Goal: Task Accomplishment & Management: Complete application form

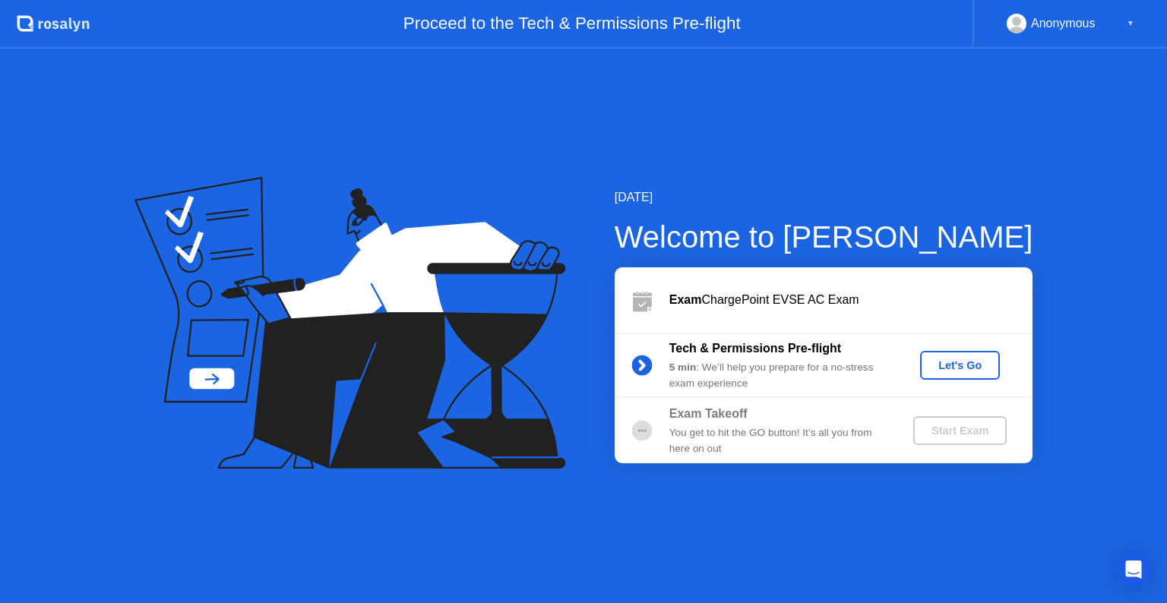
click at [973, 380] on div "Tech & Permissions Pre-flight 5 min : We’ll help you prepare for a no-stress ex…" at bounding box center [823, 365] width 418 height 65
click at [937, 365] on div "Let's Go" at bounding box center [960, 365] width 68 height 12
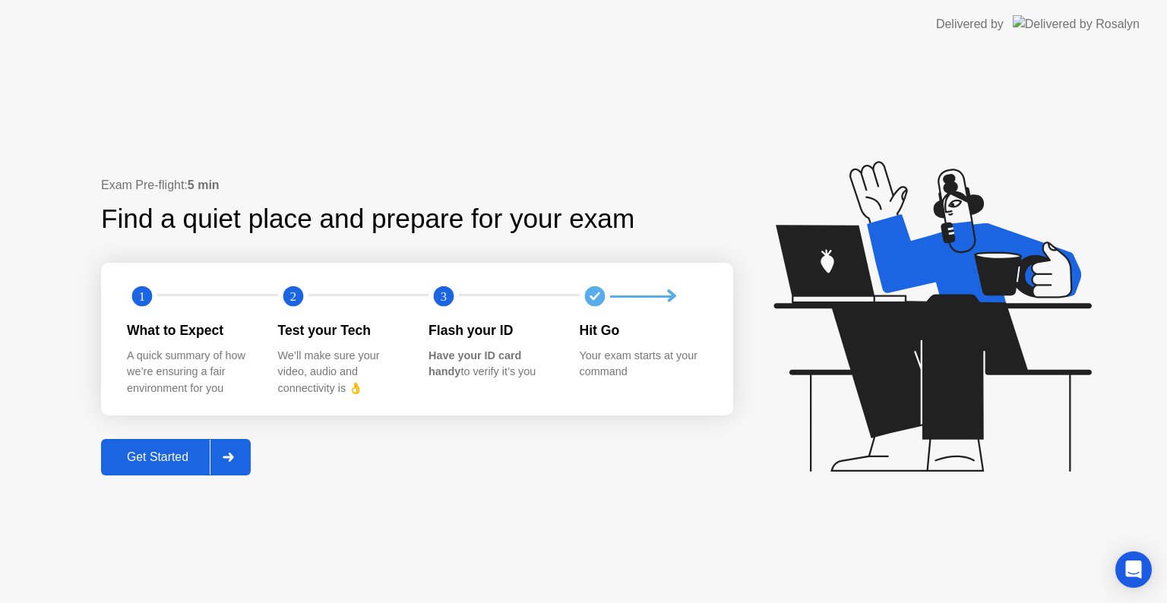
drag, startPoint x: 207, startPoint y: 443, endPoint x: 208, endPoint y: 435, distance: 7.7
click at [208, 436] on div "Exam Pre-flight: 5 min Find a quiet place and prepare for your exam 1 2 3 What …" at bounding box center [417, 326] width 632 height 300
click at [206, 446] on button "Get Started" at bounding box center [176, 457] width 150 height 36
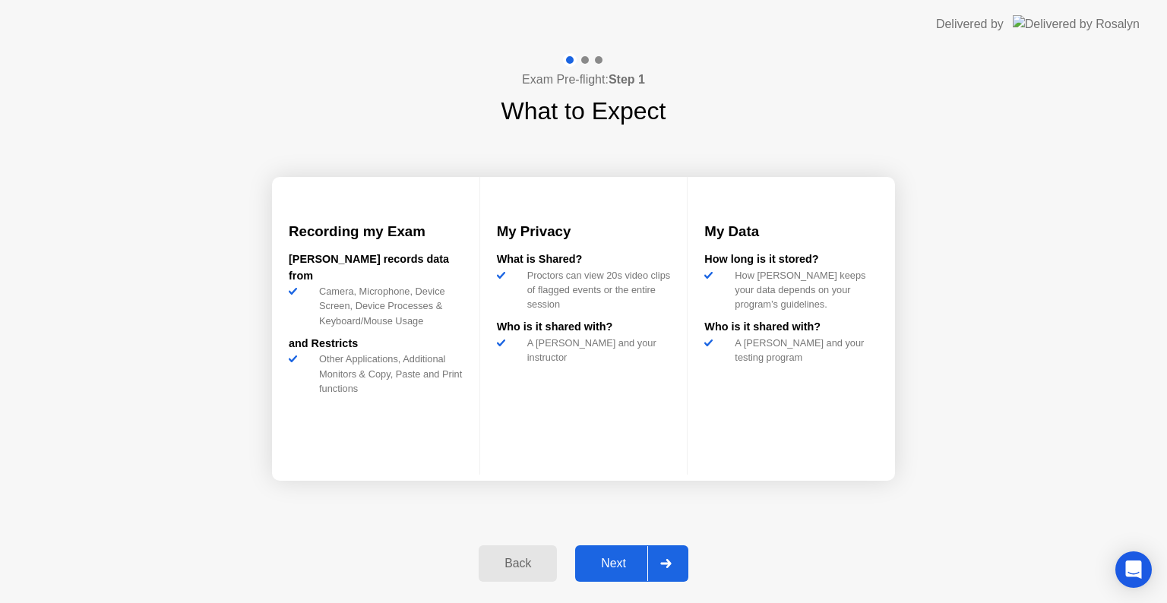
click at [618, 553] on button "Next" at bounding box center [631, 563] width 113 height 36
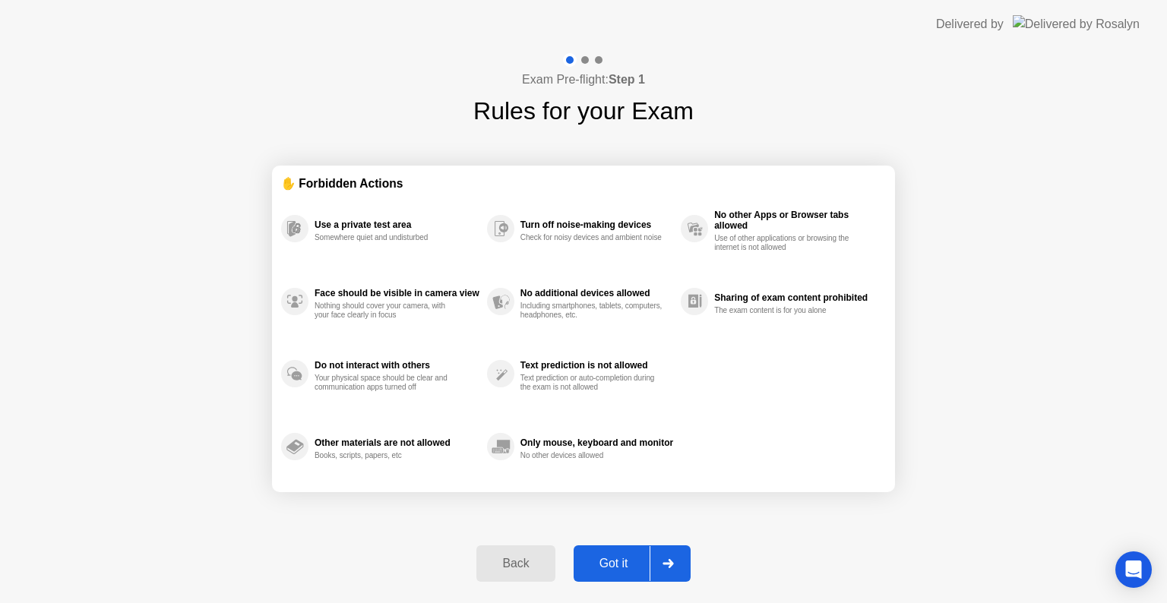
click at [618, 553] on button "Got it" at bounding box center [631, 563] width 117 height 36
select select "**********"
select select "*******"
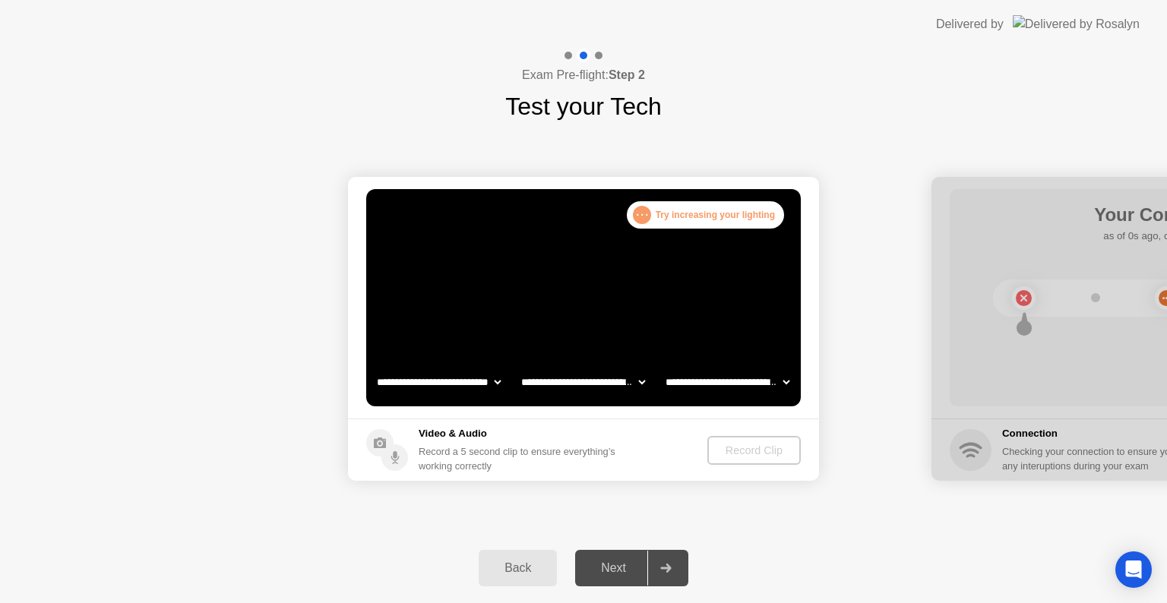
click at [130, 511] on div "**********" at bounding box center [583, 329] width 1167 height 409
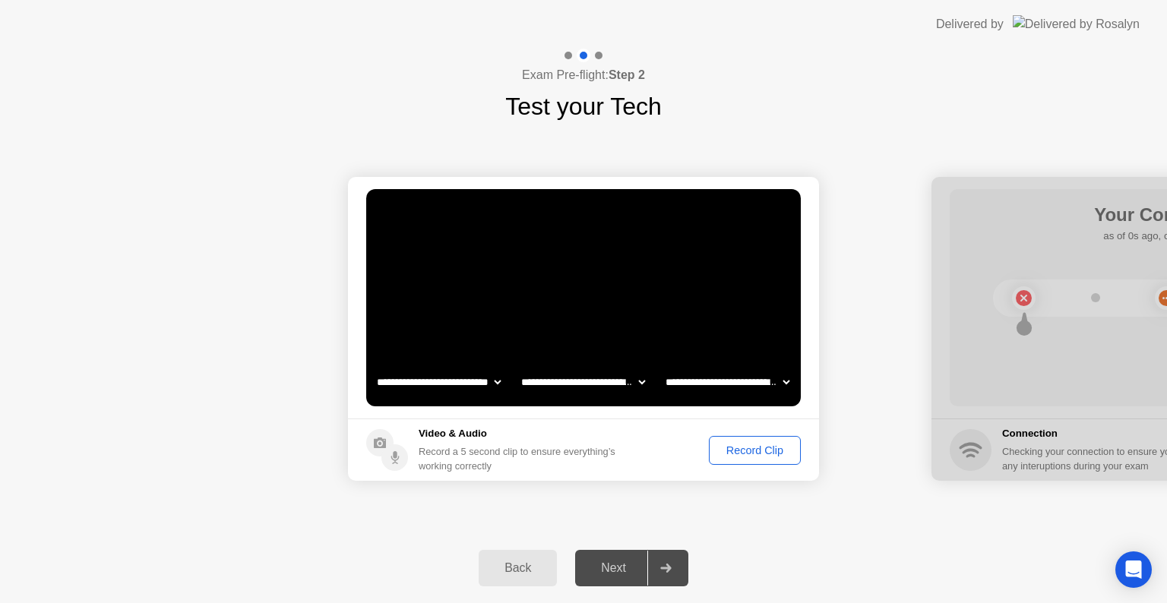
click at [719, 456] on div "Record Clip" at bounding box center [754, 450] width 81 height 12
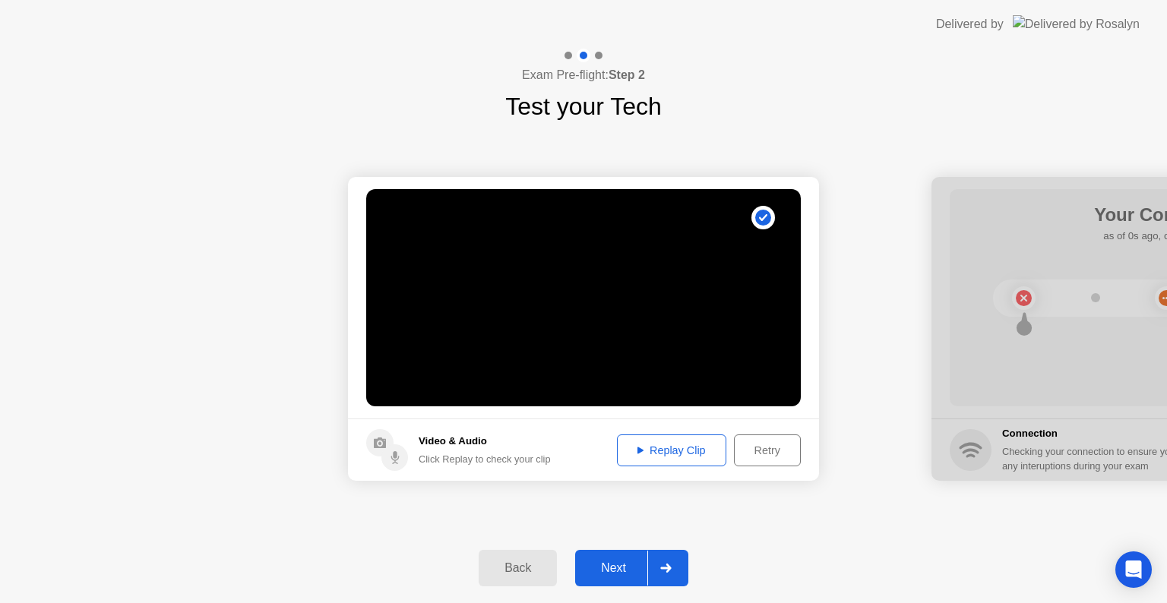
click at [671, 561] on div at bounding box center [665, 568] width 36 height 35
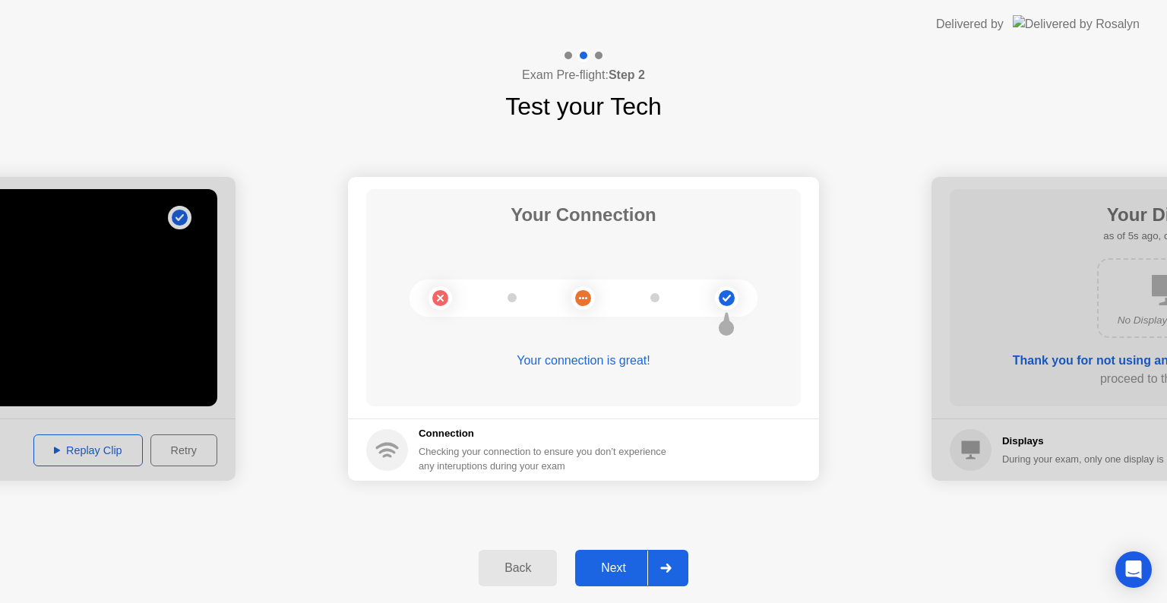
click at [665, 556] on div at bounding box center [665, 568] width 36 height 35
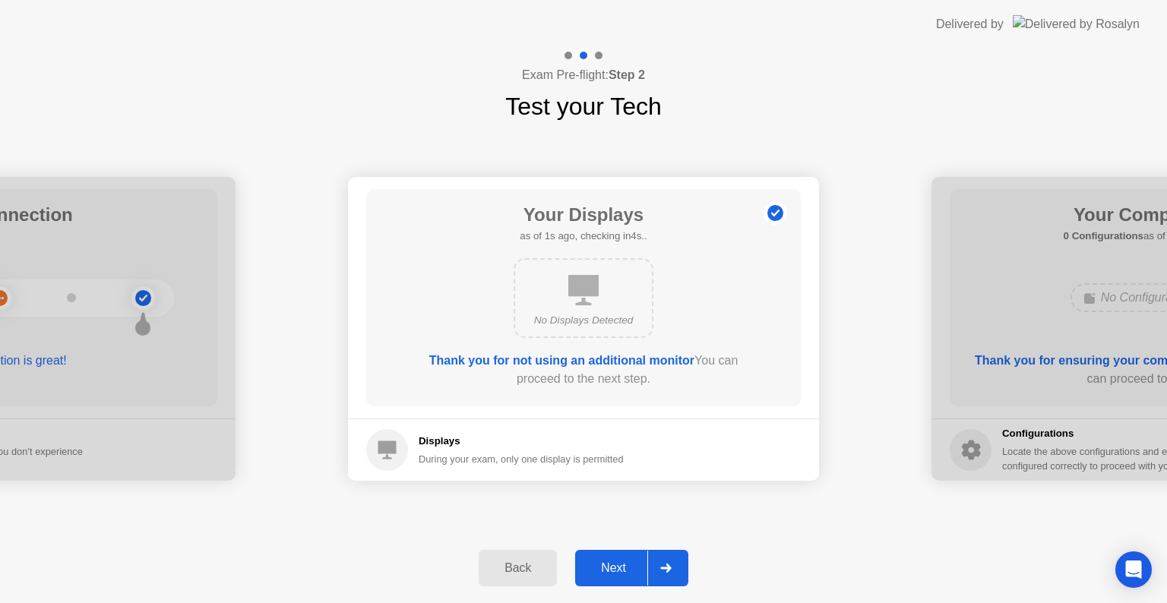
click at [679, 565] on div at bounding box center [665, 568] width 36 height 35
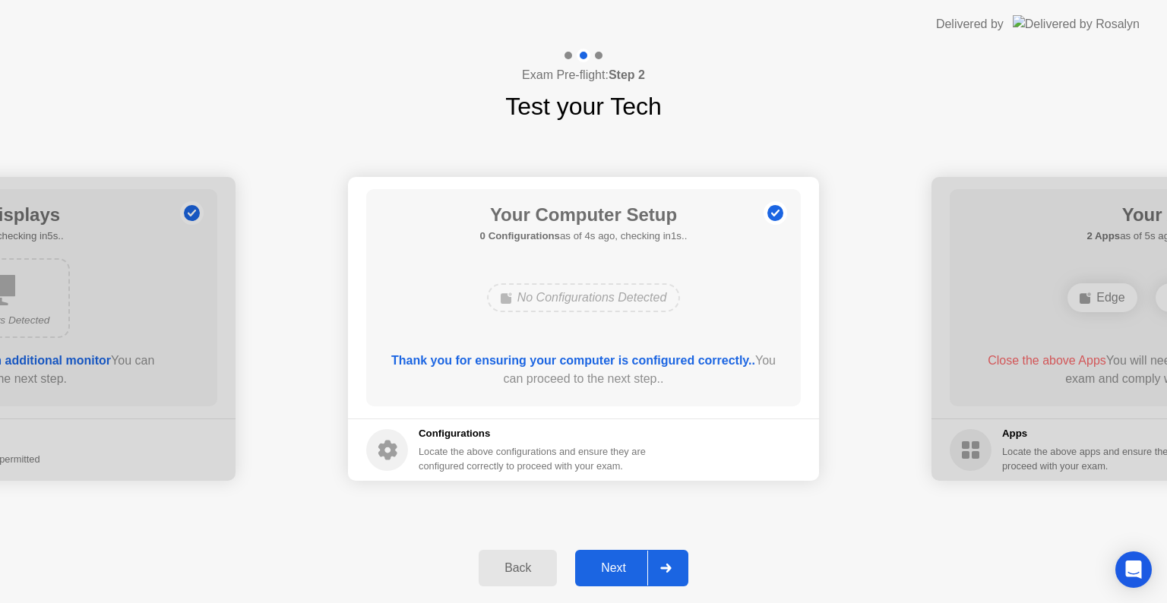
click at [674, 563] on div at bounding box center [665, 568] width 36 height 35
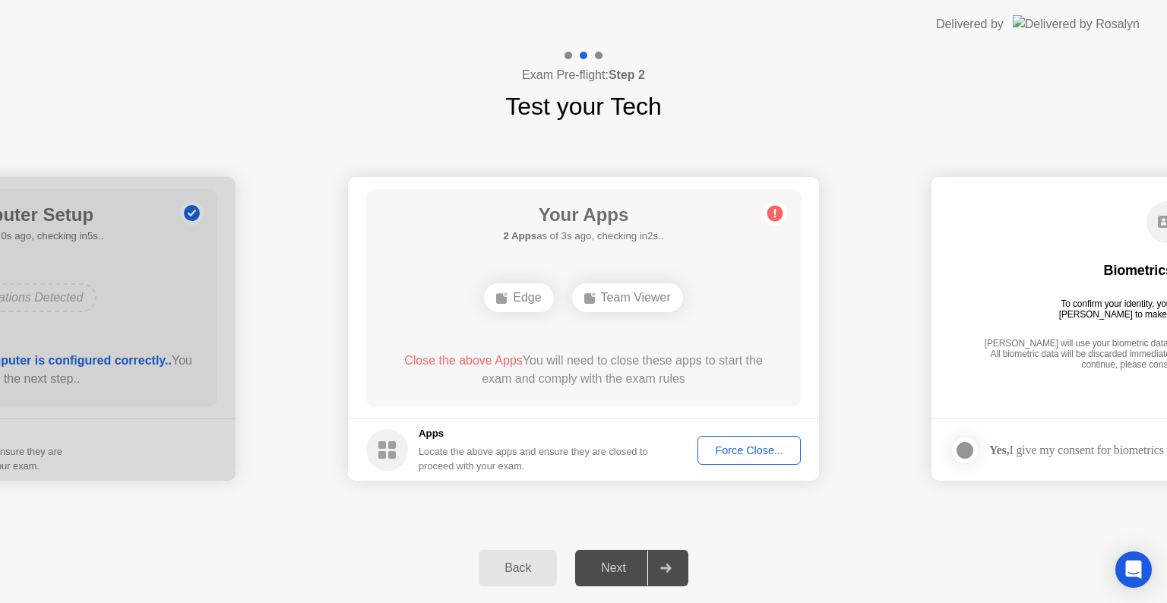
click at [741, 450] on div "Force Close..." at bounding box center [749, 450] width 93 height 12
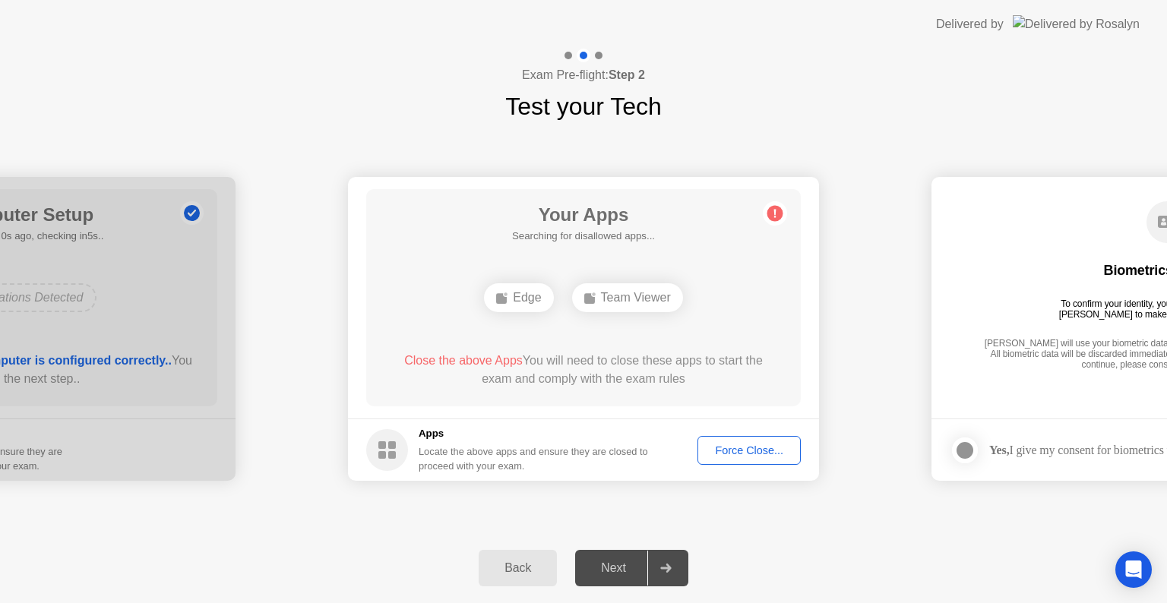
click at [775, 217] on circle at bounding box center [775, 214] width 16 height 16
click at [523, 306] on div "Edge" at bounding box center [518, 297] width 69 height 29
click at [523, 305] on div "Edge" at bounding box center [518, 297] width 69 height 29
drag, startPoint x: 403, startPoint y: 448, endPoint x: 535, endPoint y: 442, distance: 131.5
click at [409, 447] on div "Apps Locate the above apps and ensure they are closed to proceed with your exam." at bounding box center [507, 449] width 283 height 47
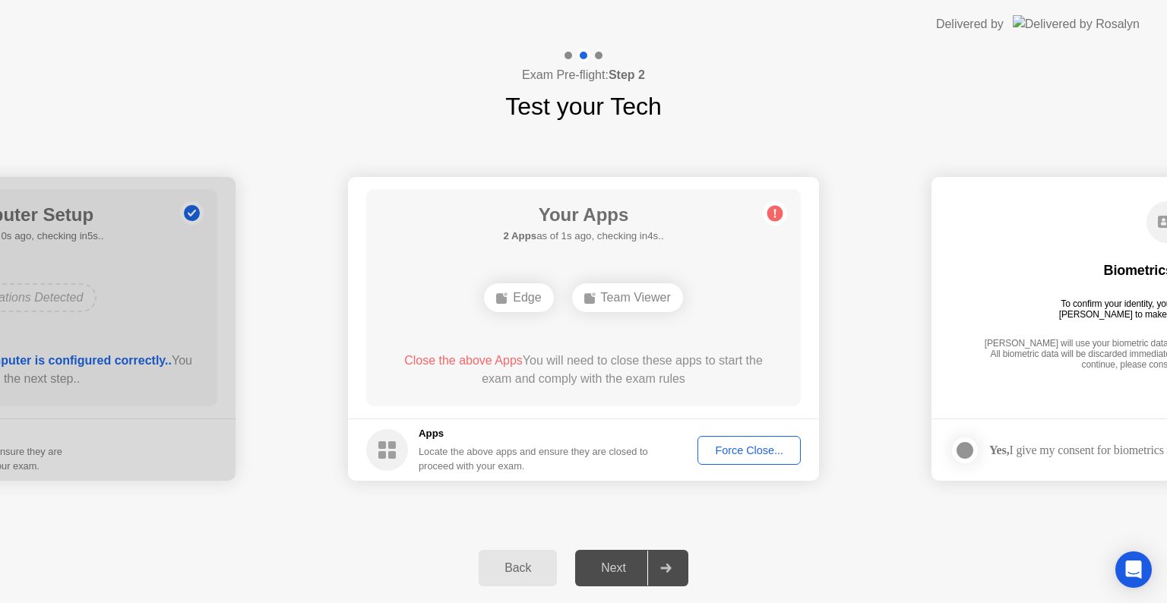
click at [766, 216] on icon at bounding box center [775, 213] width 24 height 24
click at [520, 310] on div "Edge" at bounding box center [518, 297] width 69 height 29
click at [521, 310] on div "Edge" at bounding box center [518, 297] width 69 height 29
click at [616, 289] on div "Team Viewer" at bounding box center [627, 297] width 111 height 29
click at [751, 456] on div "Force Close..." at bounding box center [749, 450] width 93 height 12
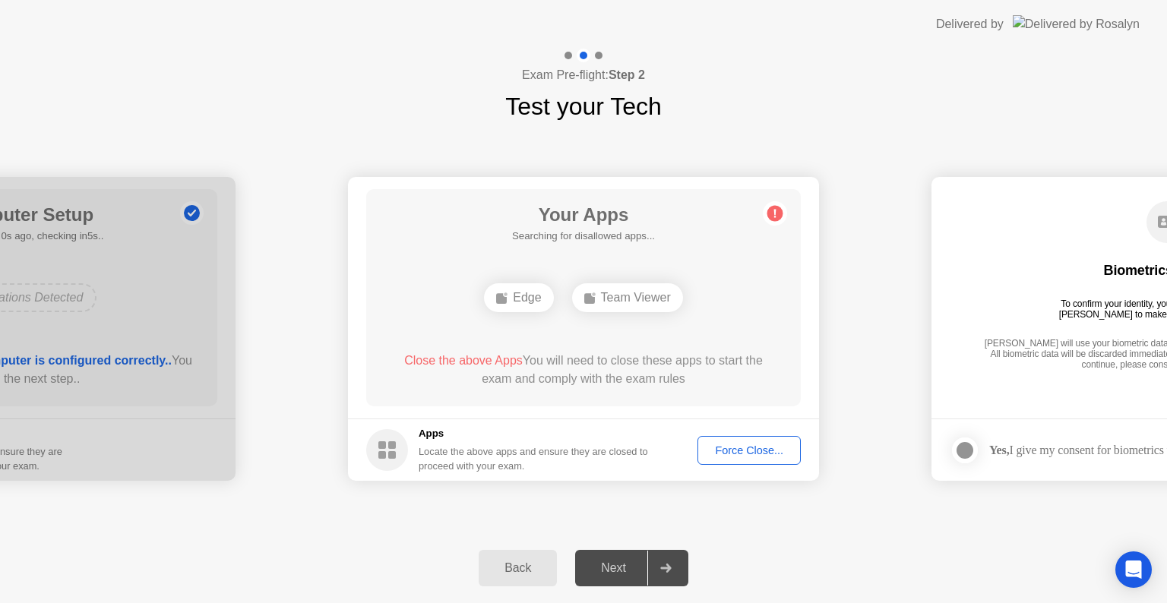
drag, startPoint x: 1049, startPoint y: 423, endPoint x: 769, endPoint y: 388, distance: 281.7
click at [982, 525] on div "**********" at bounding box center [583, 329] width 1167 height 409
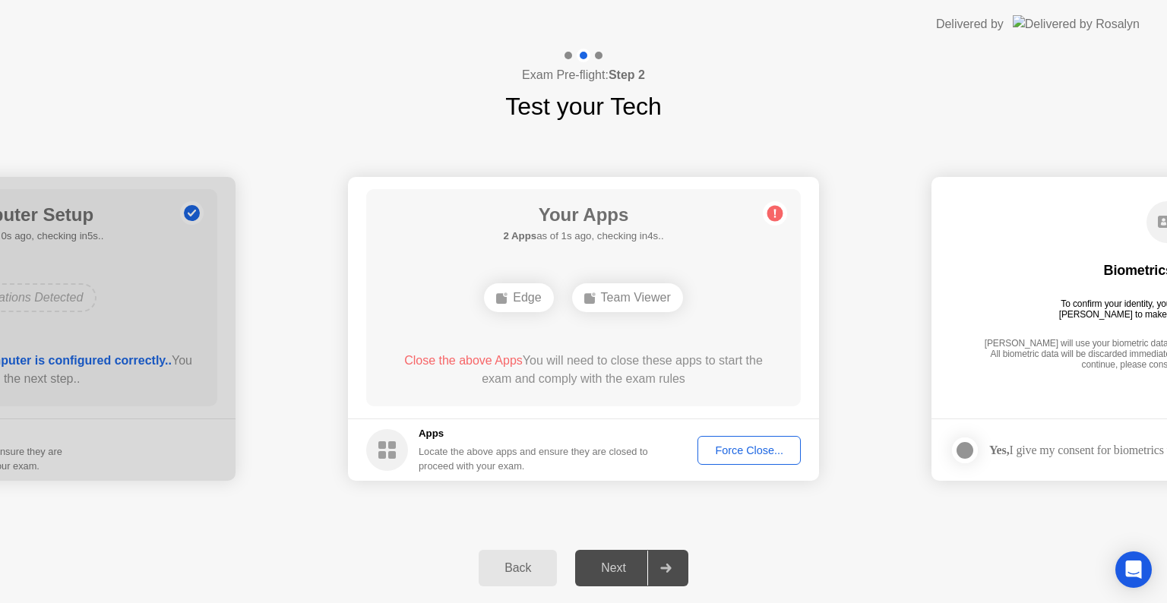
click at [507, 290] on div "Edge" at bounding box center [518, 297] width 69 height 29
click at [526, 567] on div "Back" at bounding box center [517, 568] width 69 height 14
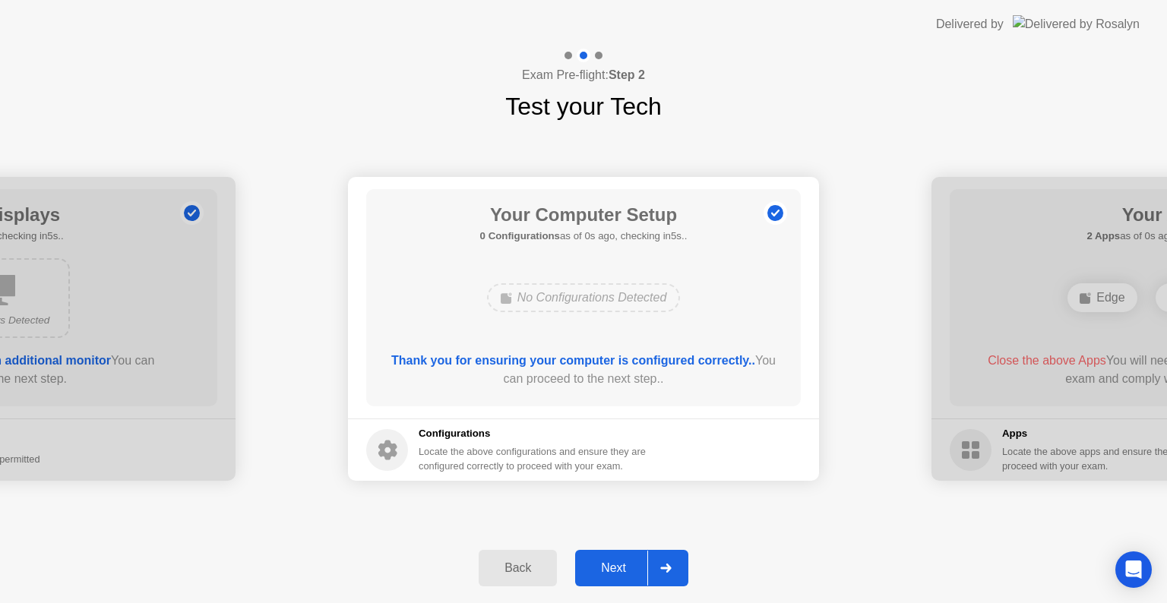
click at [638, 573] on div "Next" at bounding box center [614, 568] width 68 height 14
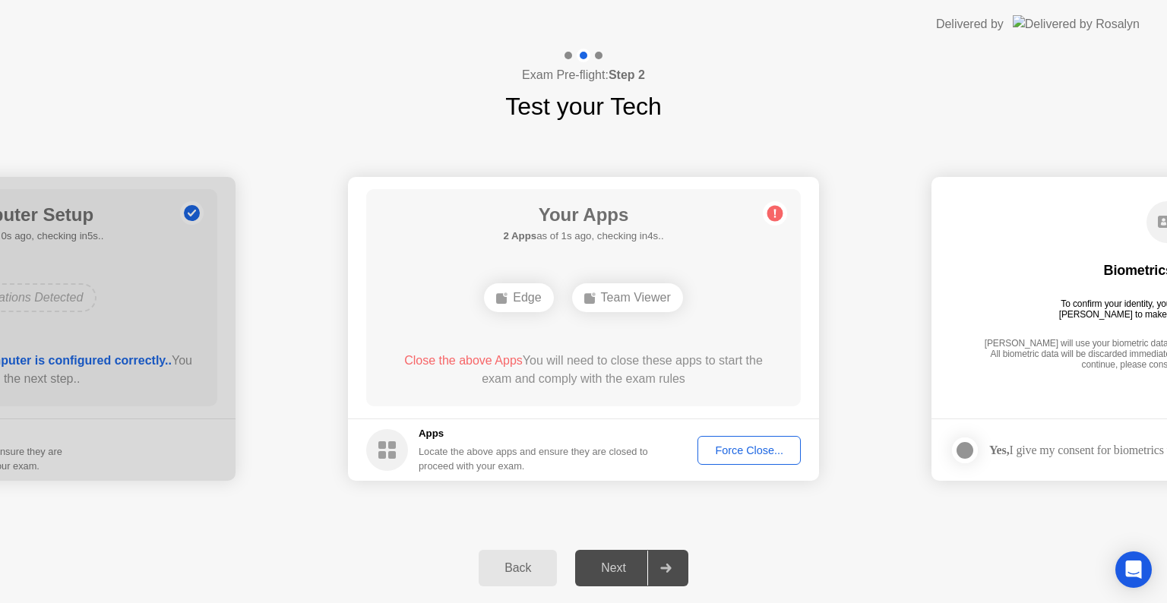
click at [746, 444] on div "Force Close..." at bounding box center [749, 450] width 93 height 12
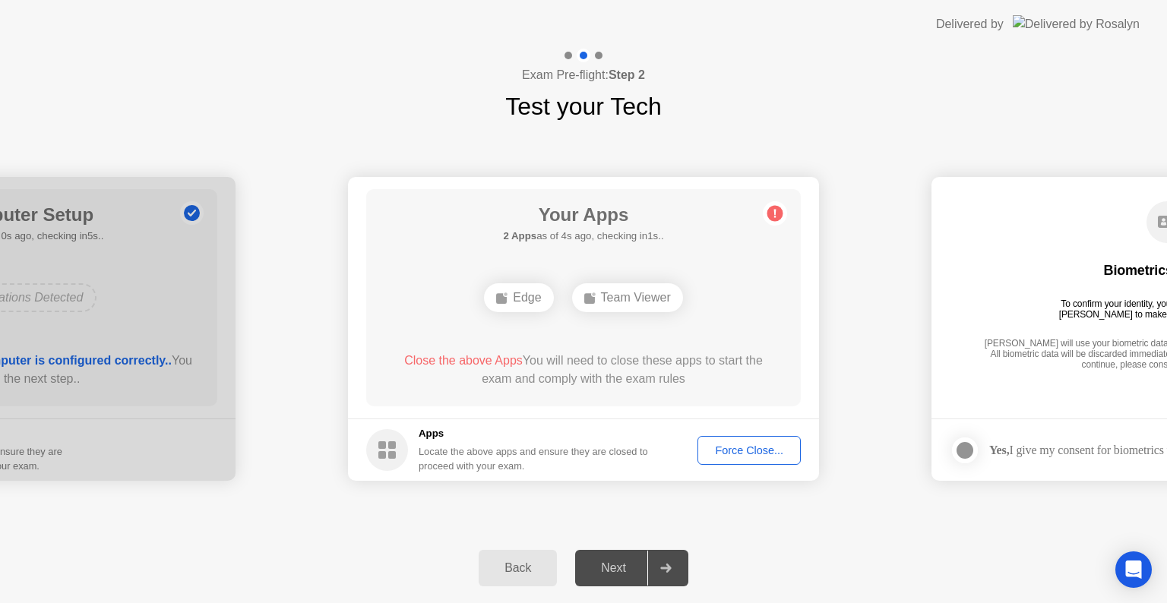
click at [530, 561] on div "Back" at bounding box center [517, 568] width 69 height 14
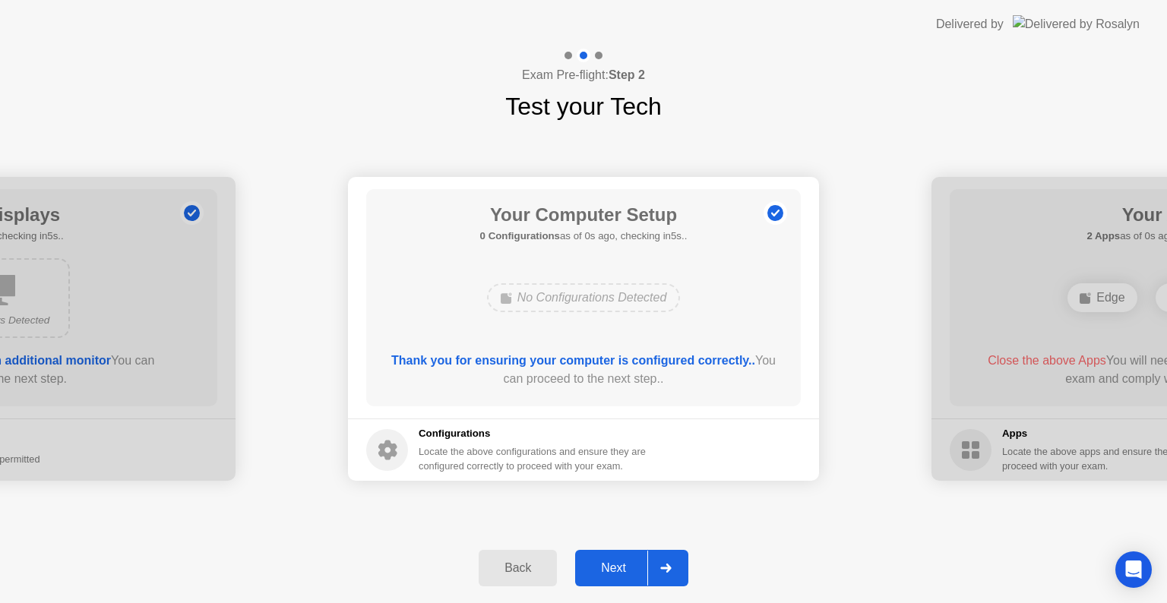
click at [530, 561] on div "Back" at bounding box center [517, 568] width 69 height 14
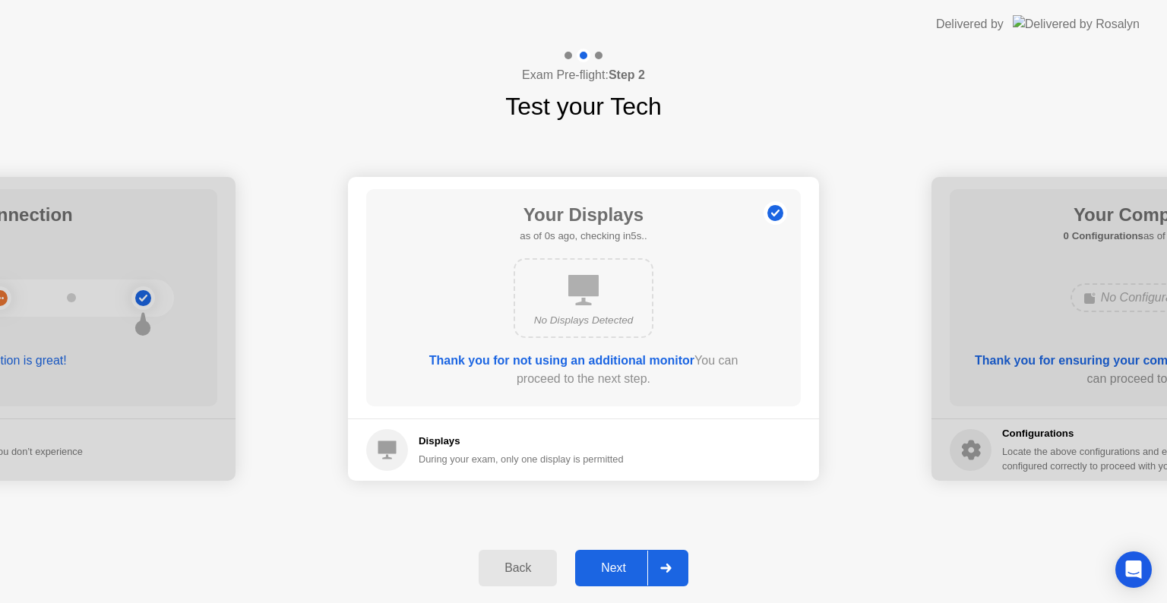
click at [530, 561] on div "Back" at bounding box center [517, 568] width 69 height 14
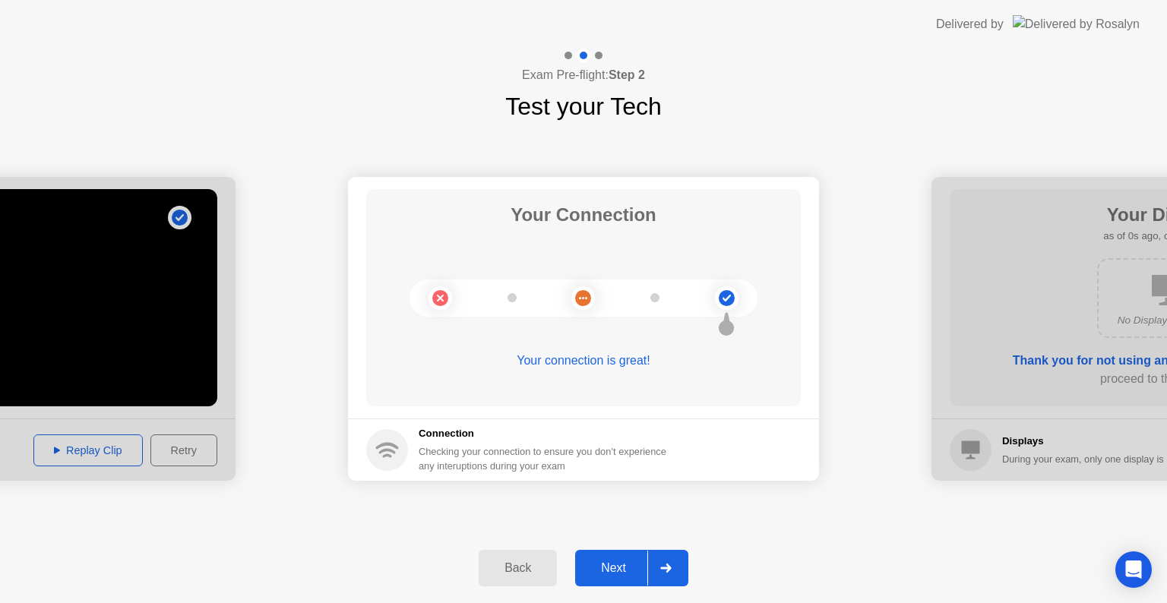
click at [530, 561] on div "Back" at bounding box center [517, 568] width 69 height 14
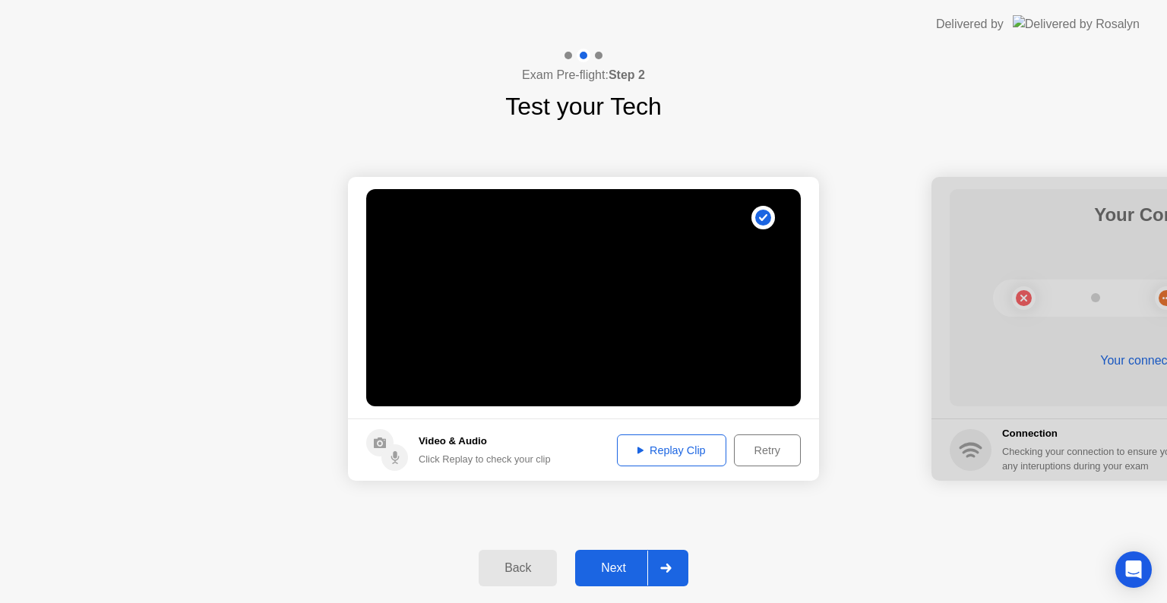
click at [542, 563] on div "Back" at bounding box center [517, 568] width 69 height 14
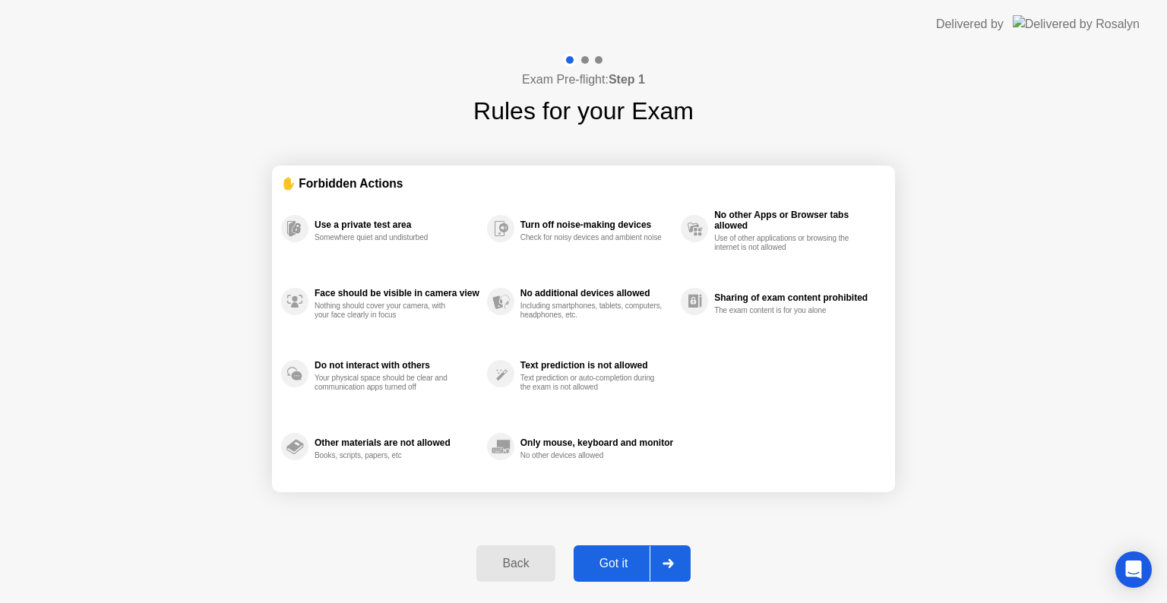
click at [608, 561] on div "Got it" at bounding box center [613, 564] width 71 height 14
select select "**********"
select select "*******"
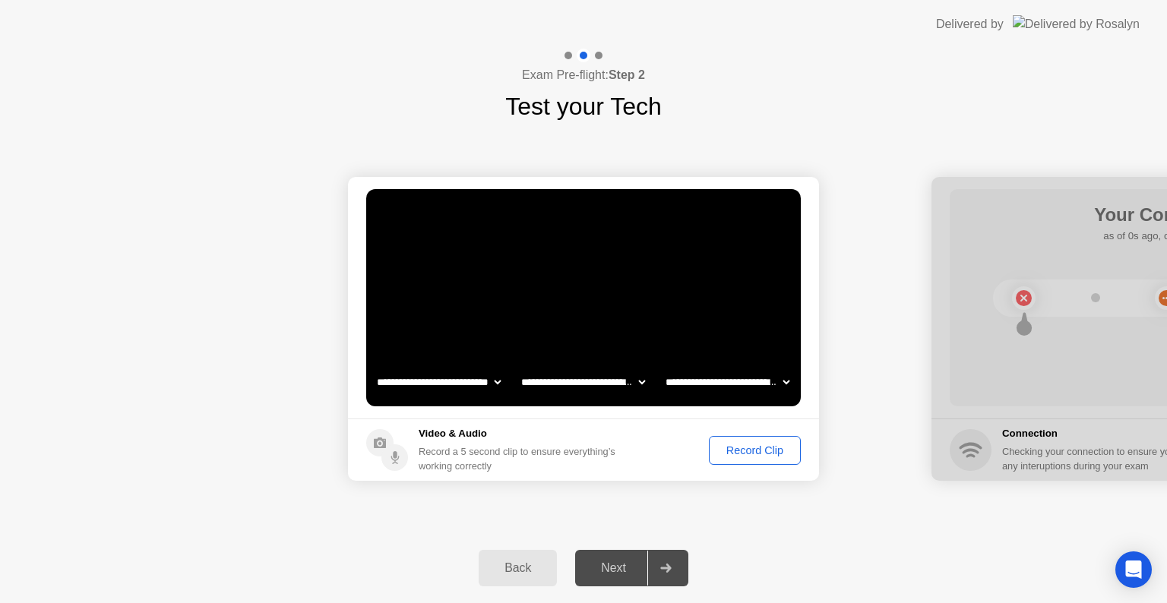
click at [752, 453] on div "Record Clip" at bounding box center [754, 450] width 81 height 12
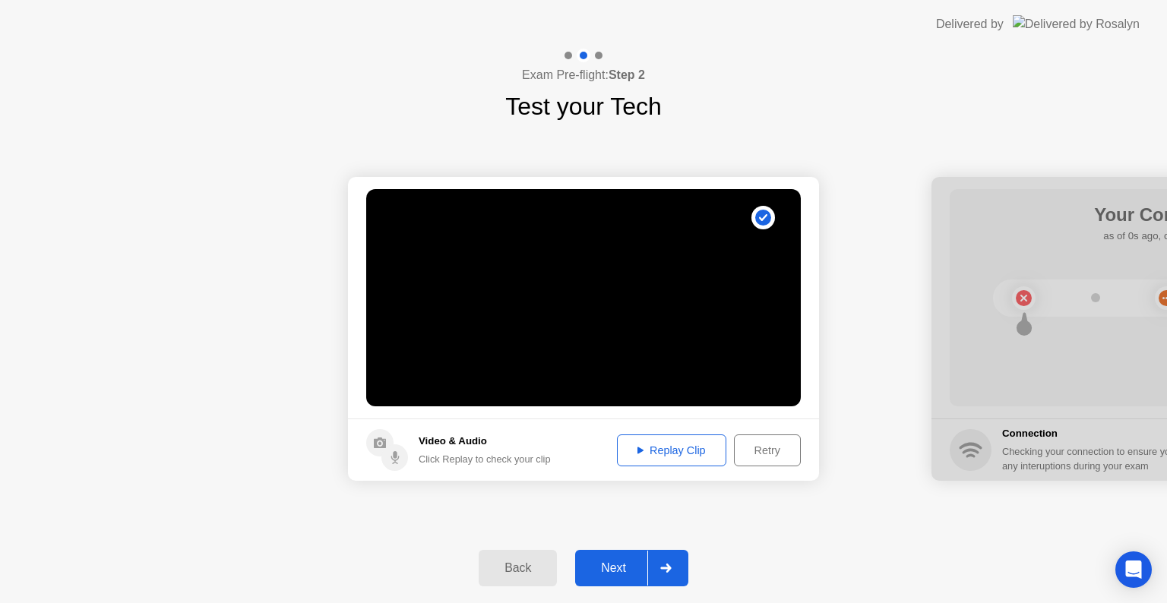
click at [608, 554] on button "Next" at bounding box center [631, 568] width 113 height 36
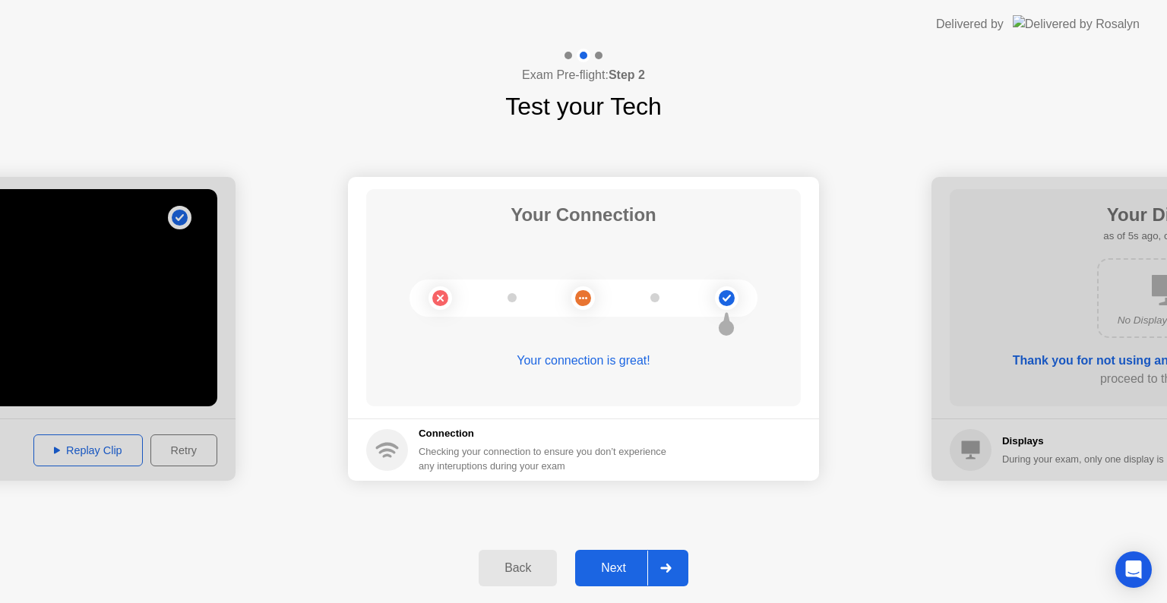
click at [611, 572] on div "Next" at bounding box center [614, 568] width 68 height 14
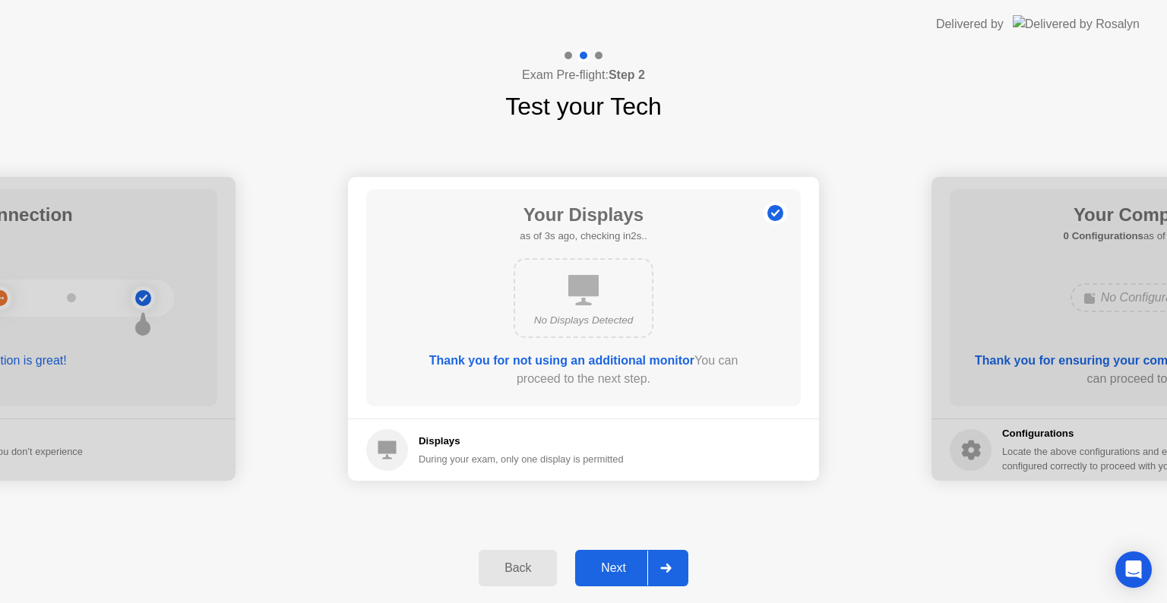
click at [608, 570] on div "Next" at bounding box center [614, 568] width 68 height 14
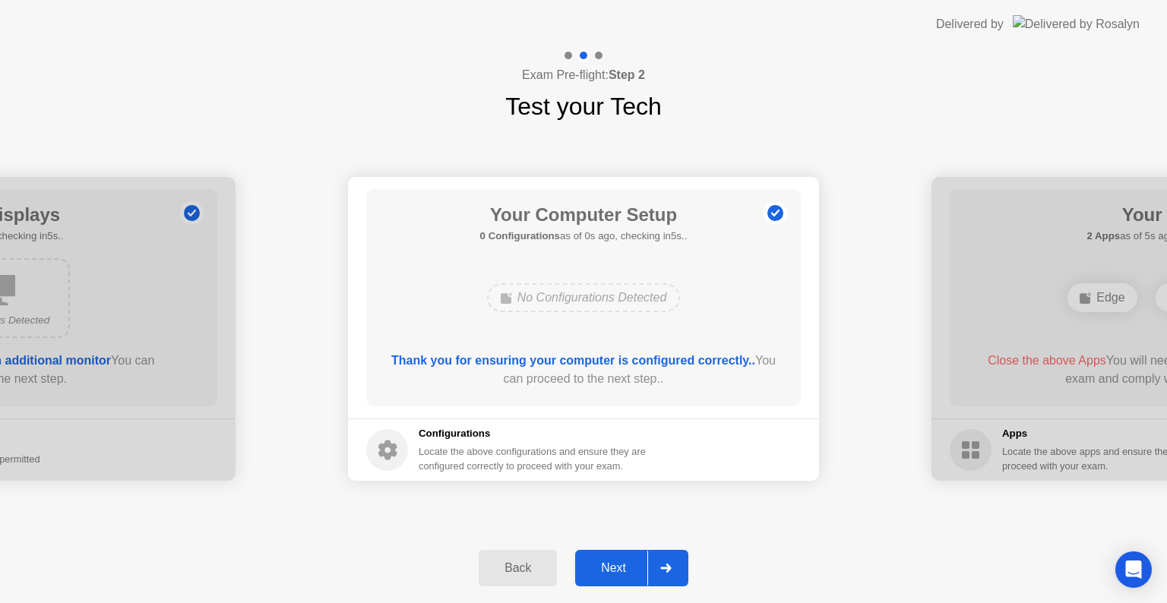
click at [608, 570] on div "Next" at bounding box center [614, 568] width 68 height 14
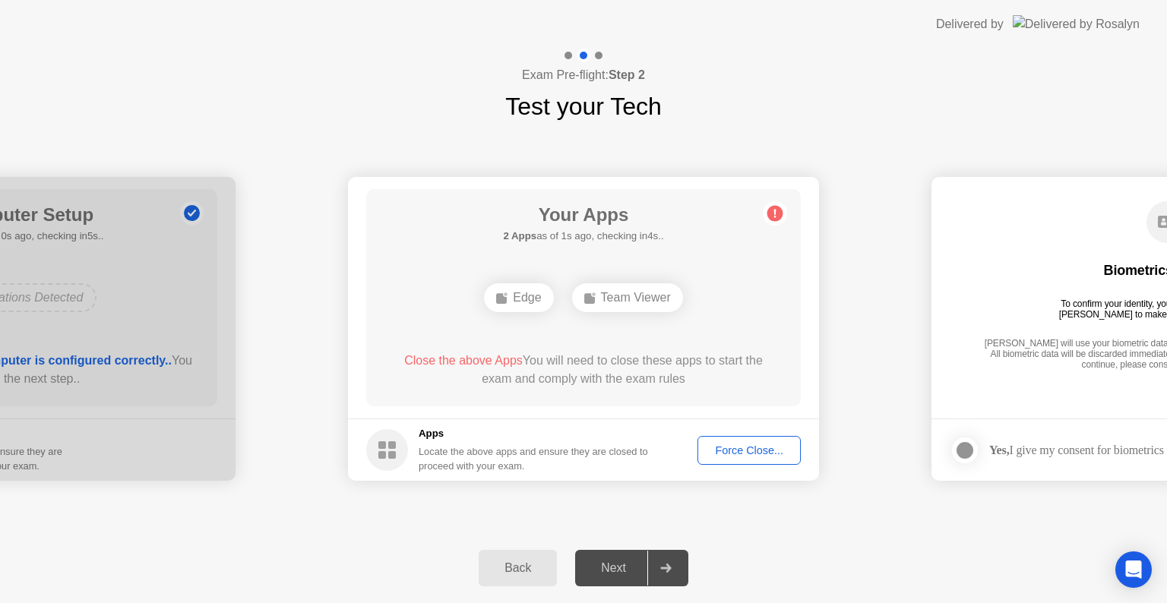
click at [534, 288] on div "Edge" at bounding box center [518, 297] width 69 height 29
click at [534, 290] on div "Edge" at bounding box center [518, 297] width 69 height 29
drag, startPoint x: 588, startPoint y: 297, endPoint x: 660, endPoint y: 298, distance: 72.2
click at [752, 459] on button "Force Close..." at bounding box center [748, 450] width 103 height 29
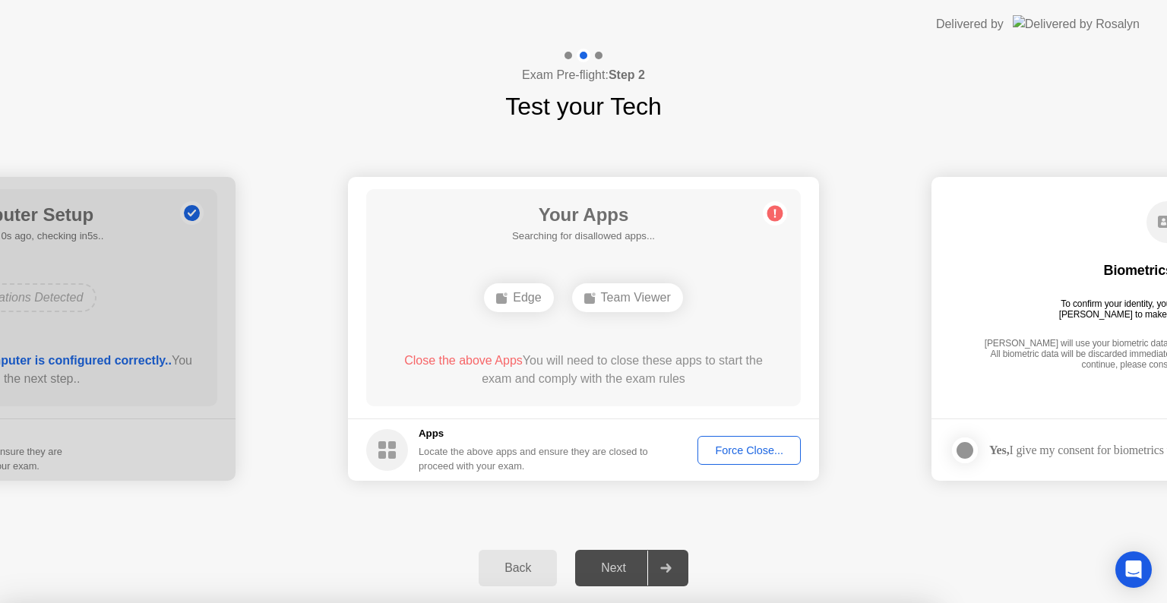
drag, startPoint x: 951, startPoint y: 147, endPoint x: 942, endPoint y: 150, distance: 9.4
click at [943, 602] on div at bounding box center [583, 603] width 1167 height 0
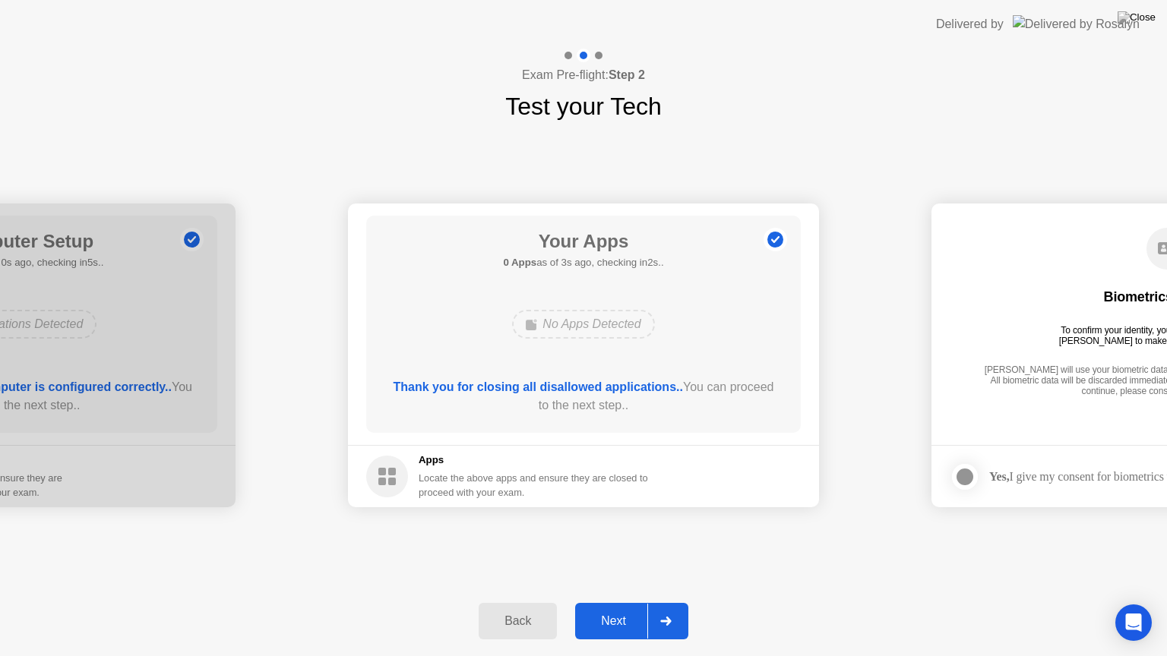
click at [616, 602] on div "Next" at bounding box center [614, 621] width 68 height 14
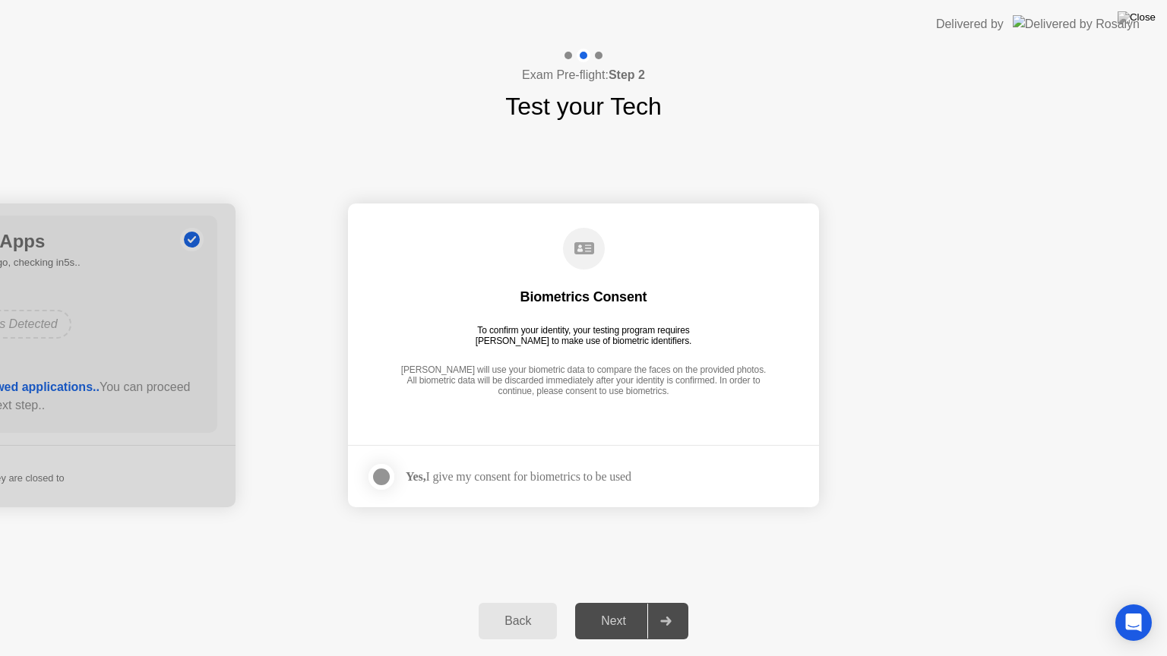
click at [594, 283] on div "Biometrics Consent To confirm your identity, your testing program requires [PER…" at bounding box center [583, 313] width 434 height 195
click at [617, 602] on div "Next" at bounding box center [614, 621] width 68 height 14
click at [383, 485] on div at bounding box center [381, 477] width 18 height 18
click at [623, 602] on div "Next" at bounding box center [614, 621] width 68 height 14
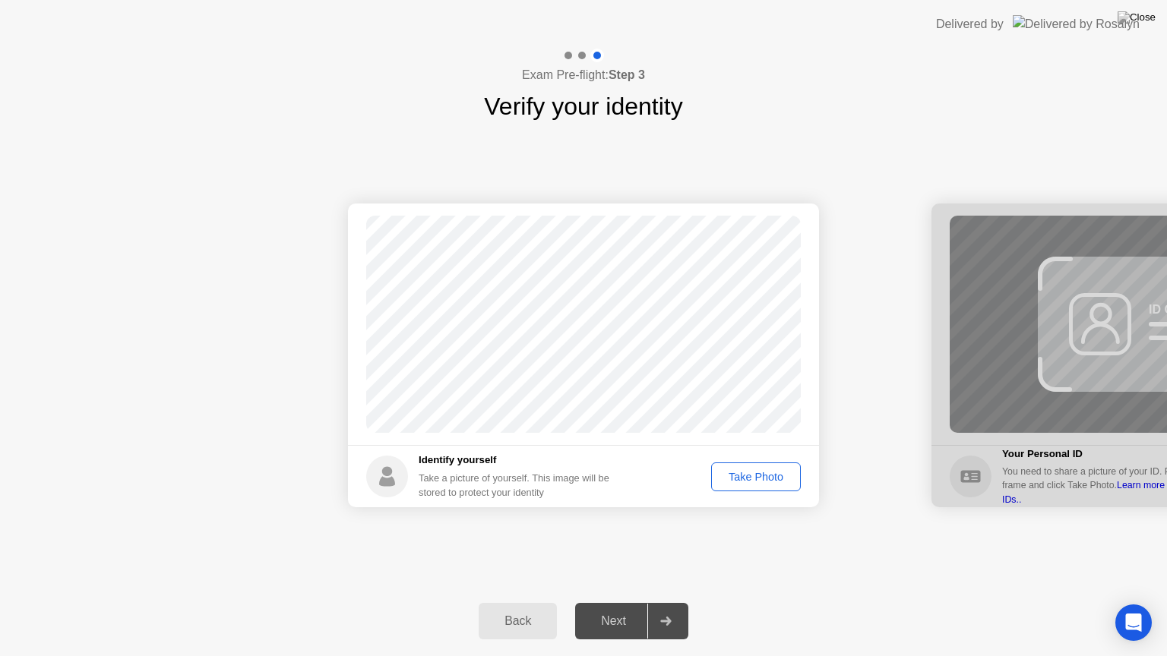
click at [744, 482] on div "Take Photo" at bounding box center [755, 477] width 79 height 12
click at [623, 602] on div "Next" at bounding box center [614, 621] width 68 height 14
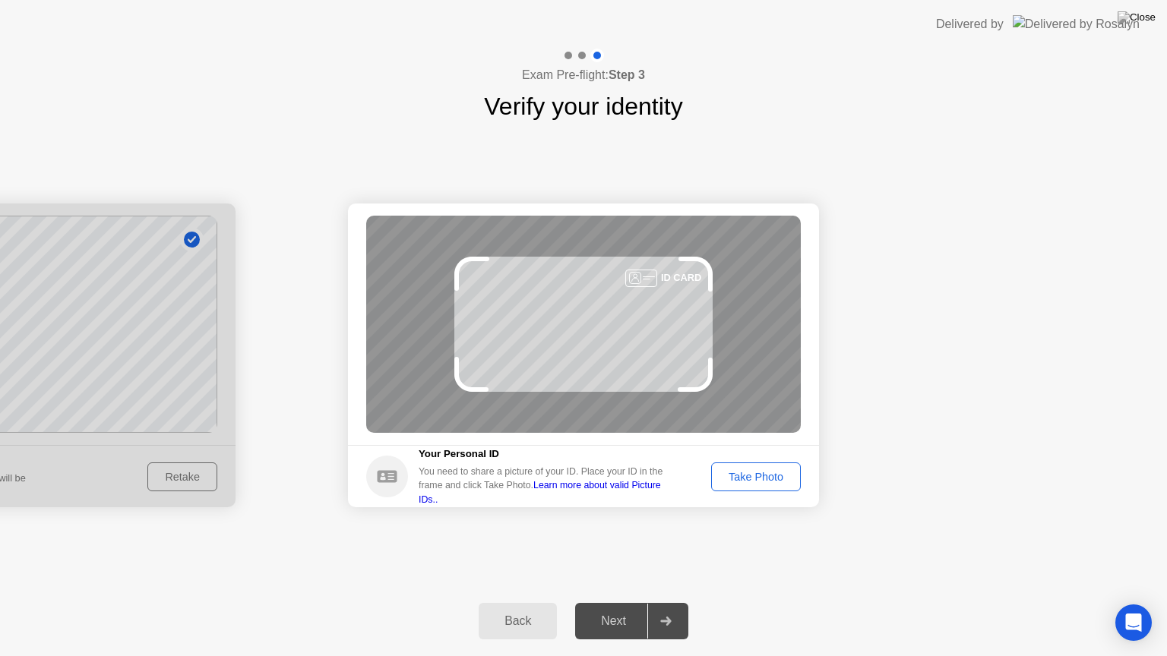
click at [754, 471] on div "Take Photo" at bounding box center [755, 477] width 79 height 12
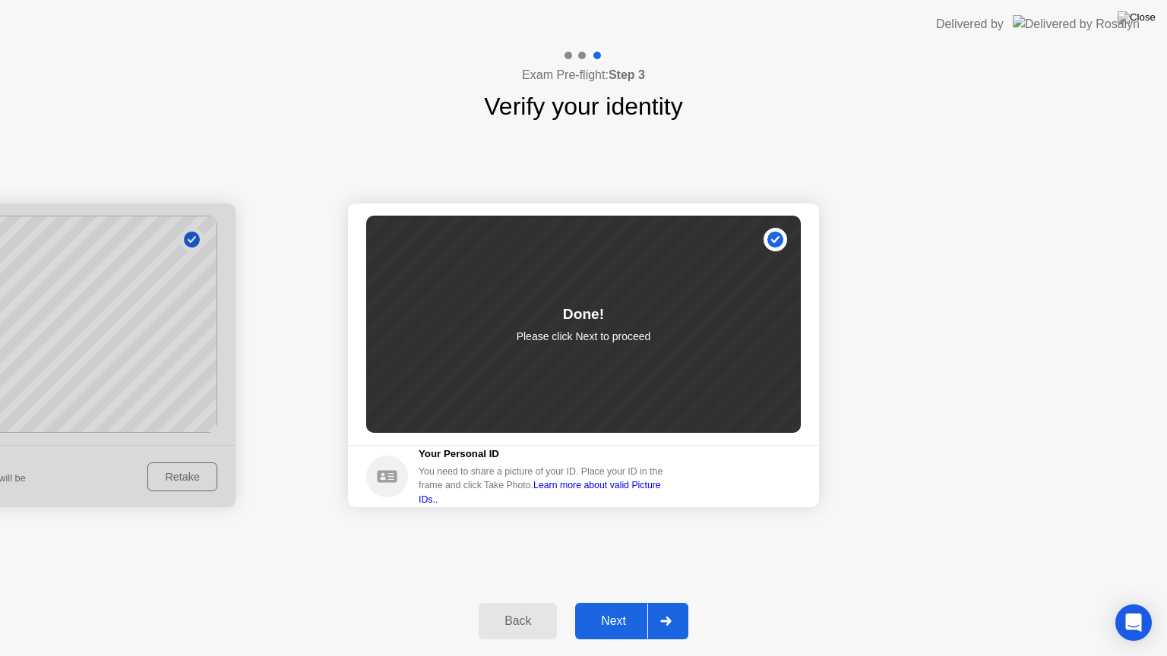
click at [611, 602] on div "Next" at bounding box center [614, 621] width 68 height 14
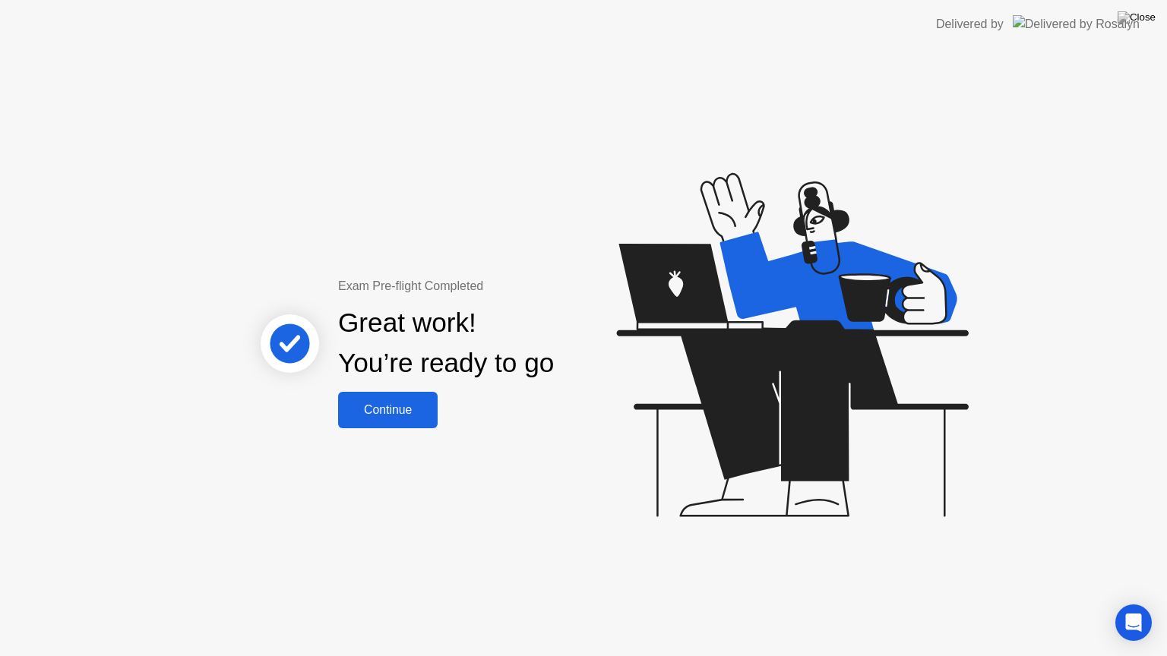
click at [392, 396] on button "Continue" at bounding box center [388, 410] width 100 height 36
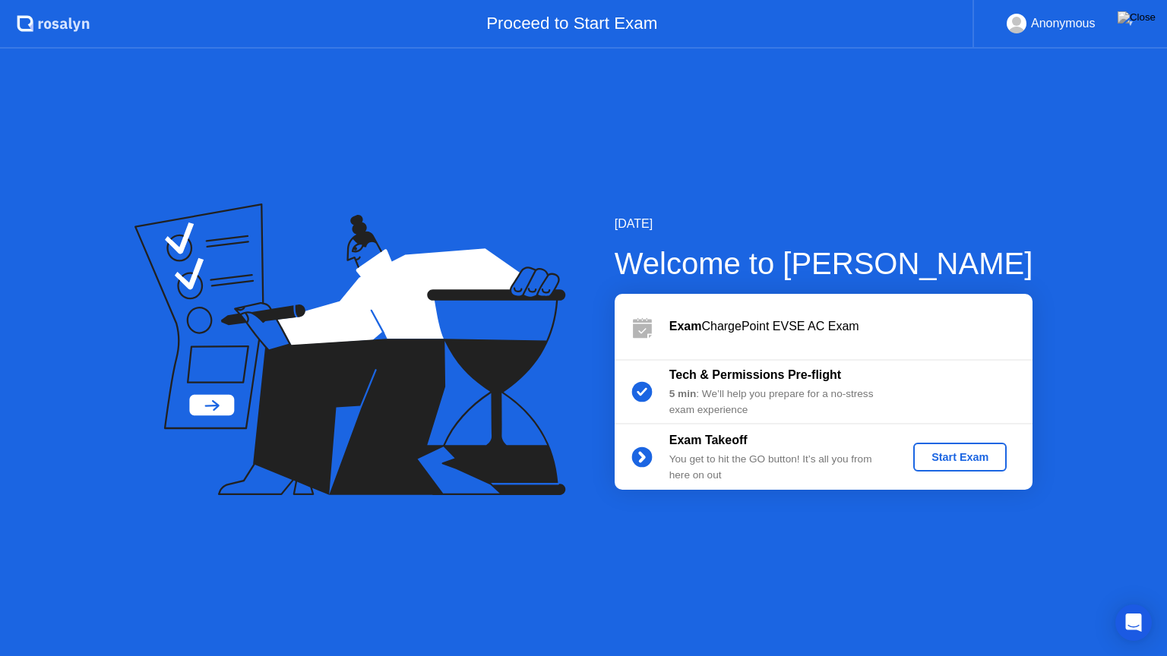
click at [963, 463] on div "Start Exam" at bounding box center [959, 457] width 81 height 12
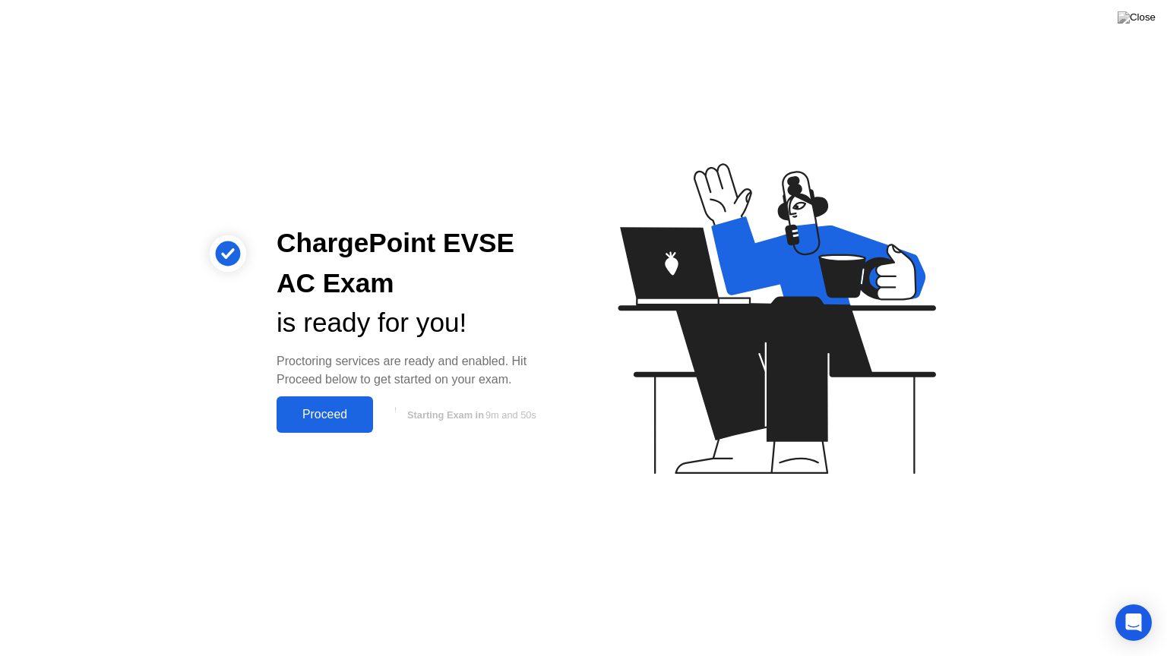
click at [330, 404] on button "Proceed" at bounding box center [324, 414] width 96 height 36
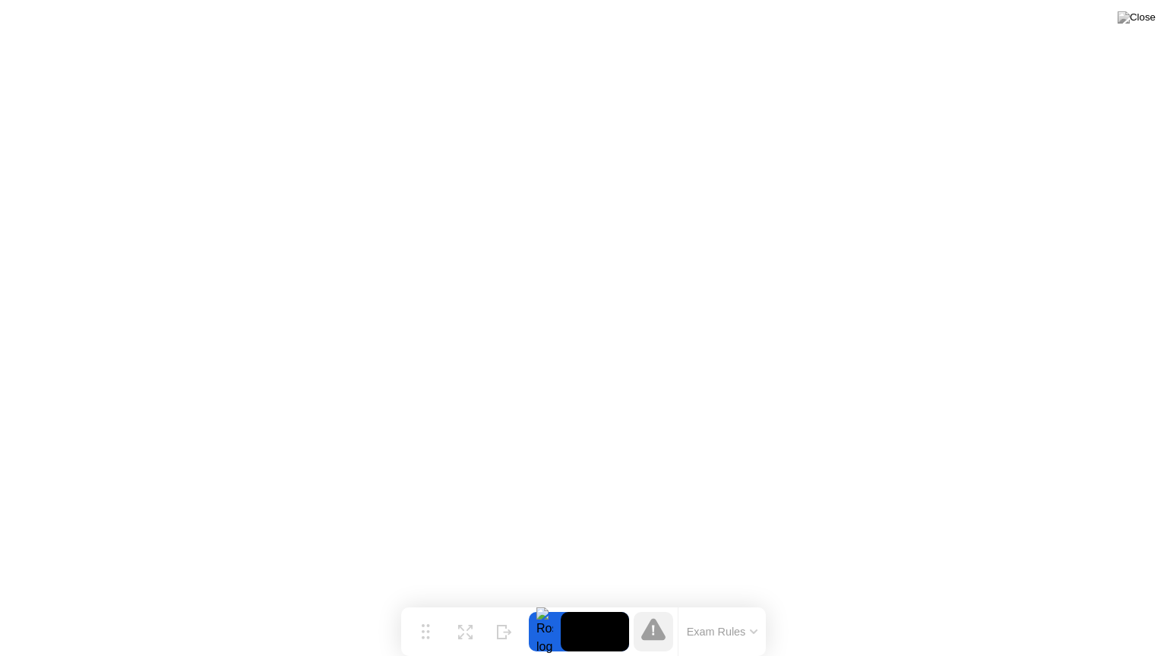
click at [744, 602] on button "Exam Rules" at bounding box center [722, 632] width 81 height 14
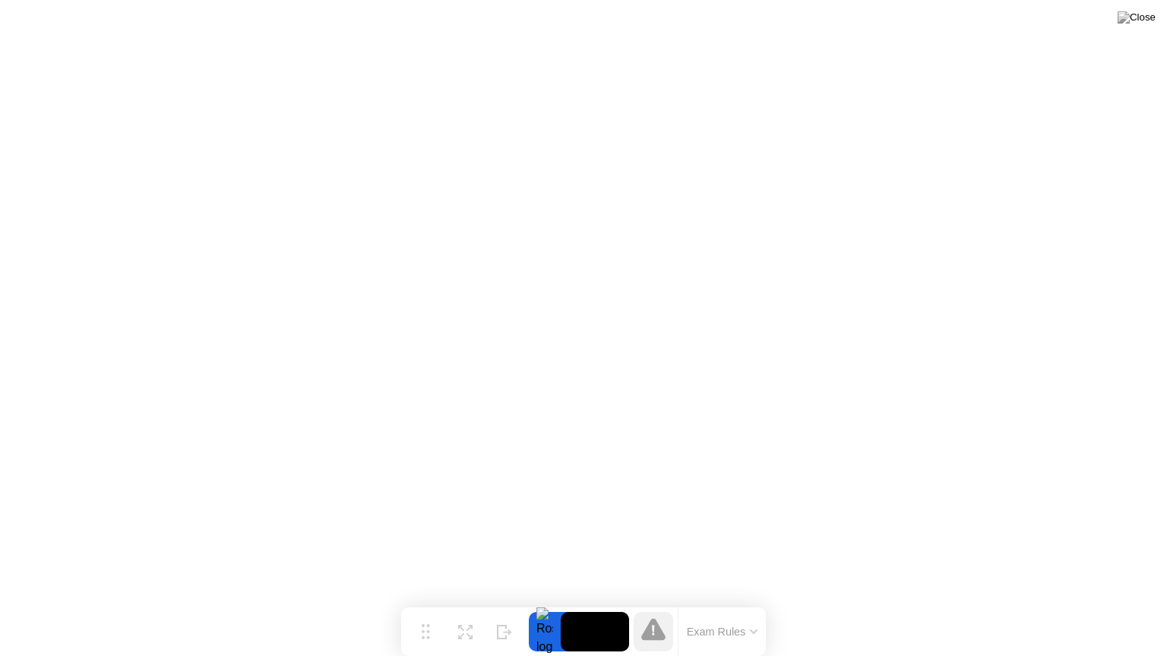
click at [652, 602] on icon at bounding box center [653, 629] width 24 height 22
click at [757, 602] on icon at bounding box center [754, 632] width 8 height 5
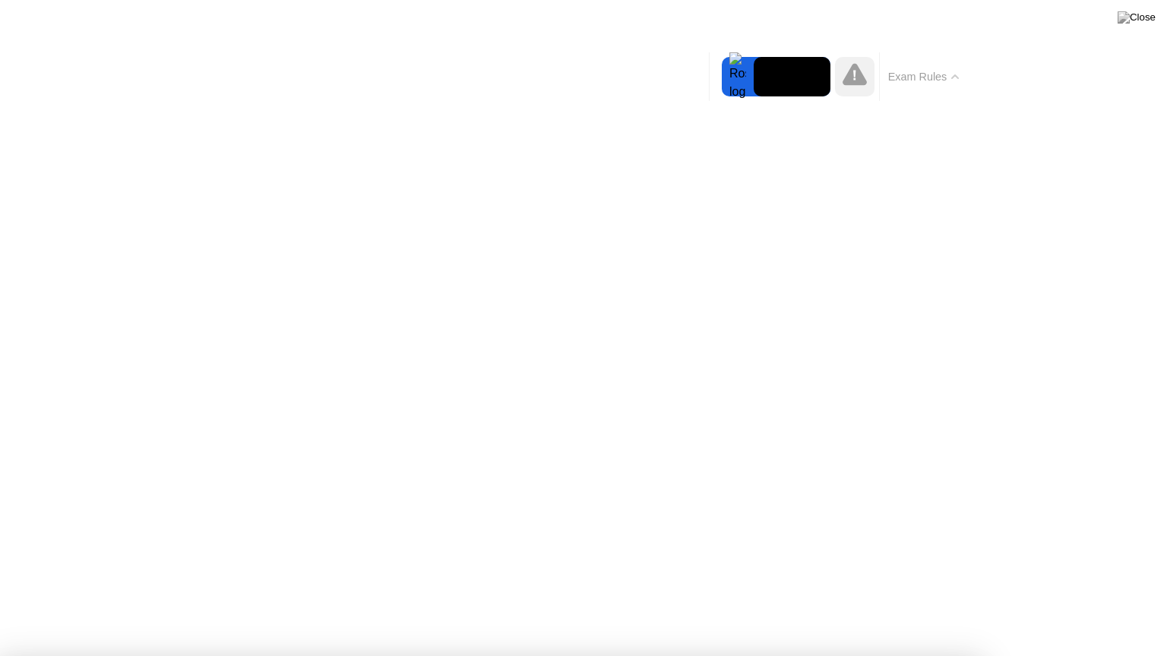
click at [788, 74] on video at bounding box center [791, 76] width 77 height 39
click at [742, 85] on div at bounding box center [738, 76] width 32 height 39
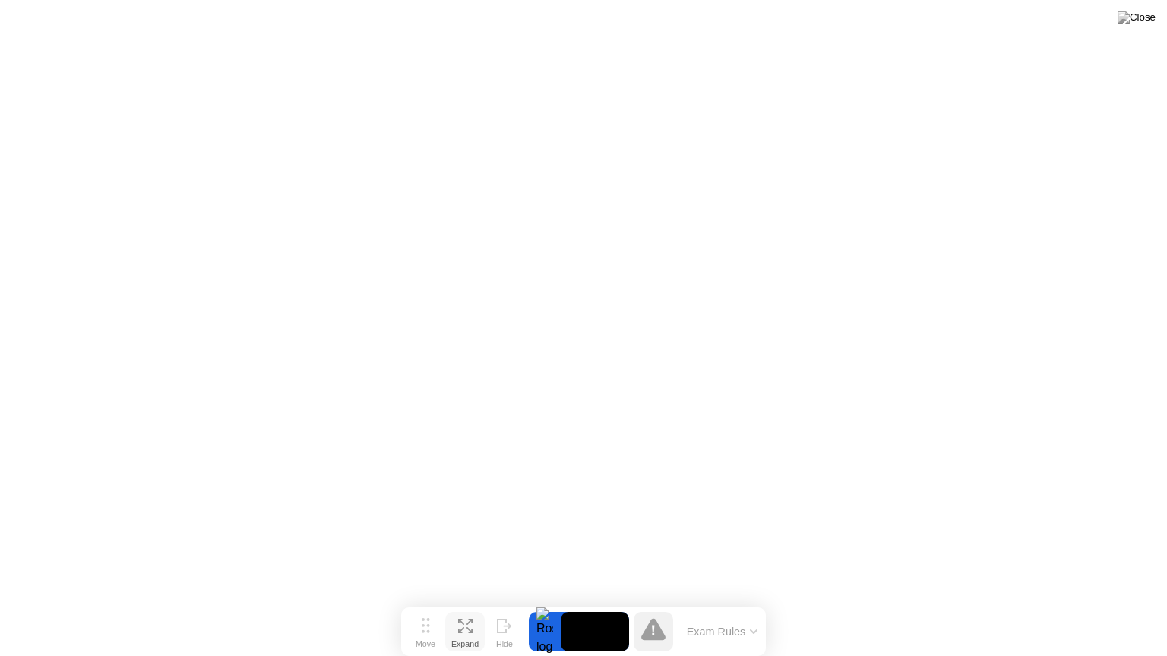
click at [465, 602] on icon at bounding box center [465, 626] width 14 height 14
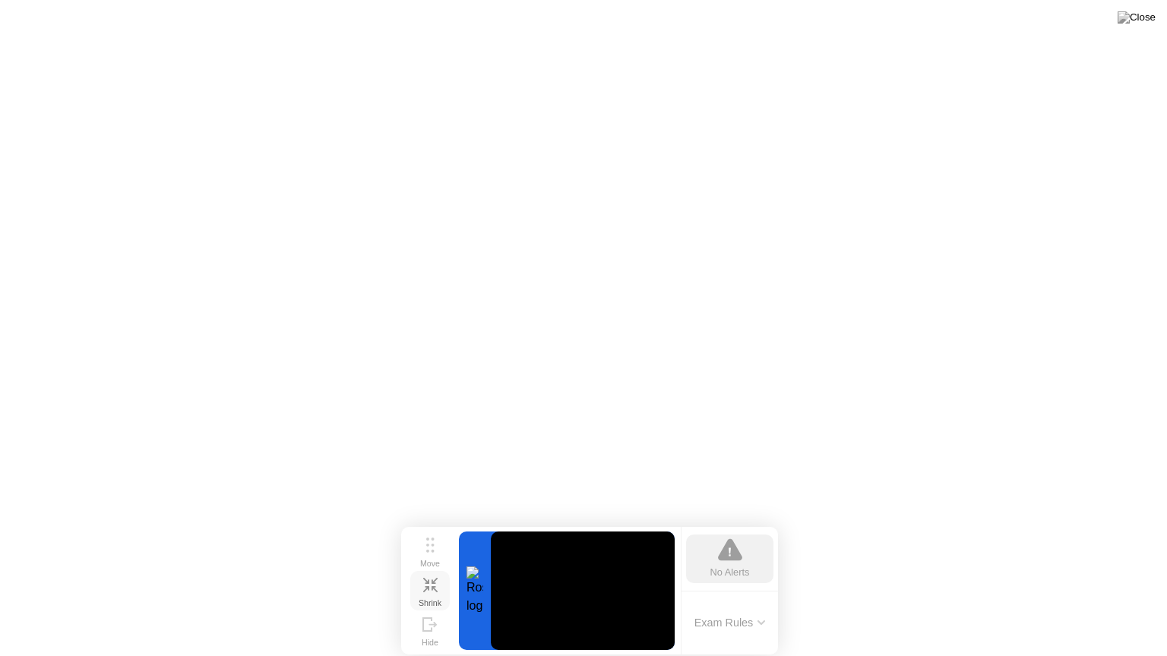
click at [429, 579] on icon at bounding box center [430, 585] width 14 height 14
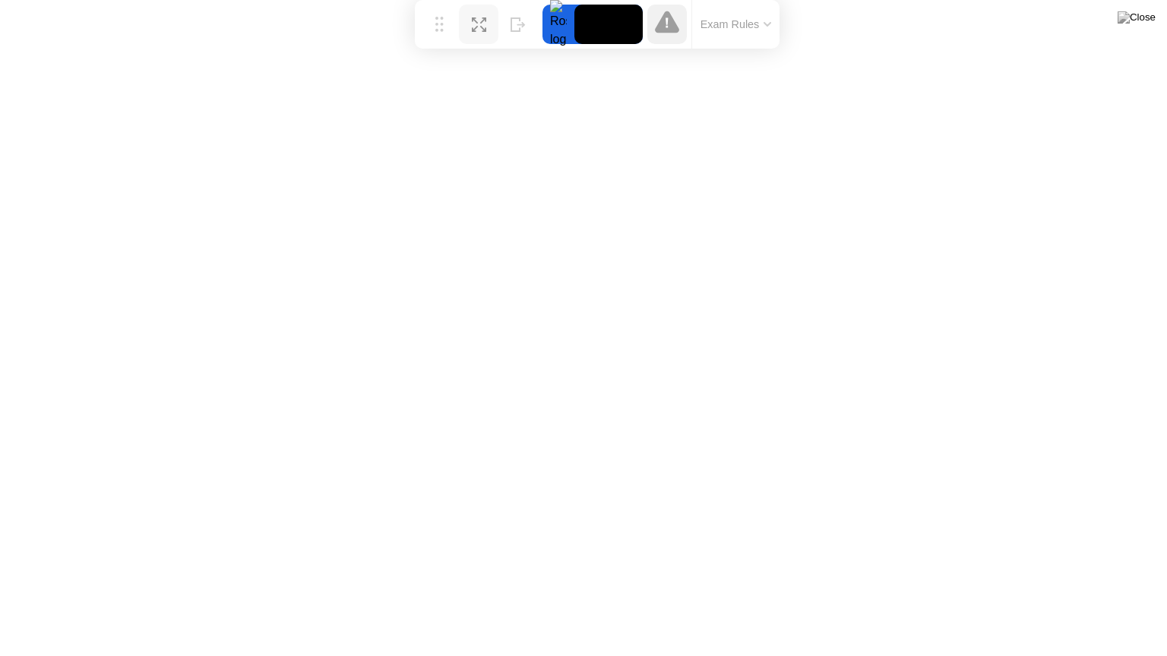
drag, startPoint x: 430, startPoint y: 624, endPoint x: 444, endPoint y: 0, distance: 624.5
click at [444, 0] on div "Move Expand Hide Exam Rules" at bounding box center [597, 24] width 365 height 49
click at [657, 39] on div at bounding box center [666, 24] width 39 height 39
click at [555, 33] on div at bounding box center [558, 24] width 32 height 39
click at [614, 21] on video at bounding box center [608, 24] width 68 height 39
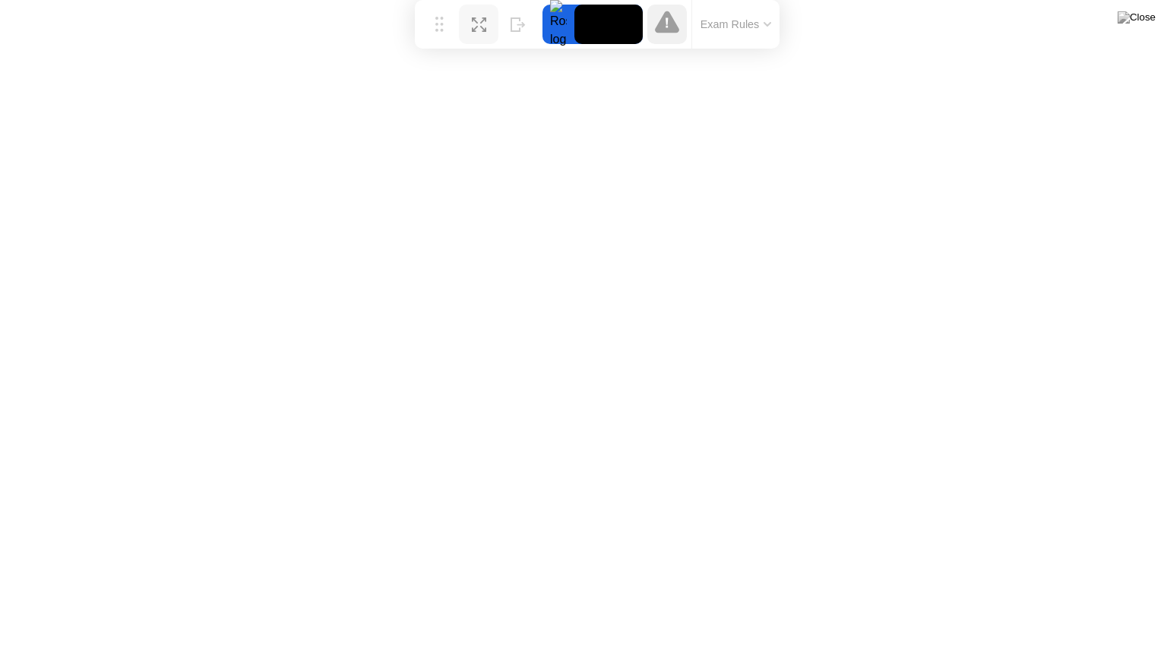
drag, startPoint x: 614, startPoint y: 21, endPoint x: 564, endPoint y: 34, distance: 52.0
click at [564, 34] on div at bounding box center [592, 24] width 100 height 39
